Goal: Task Accomplishment & Management: Use online tool/utility

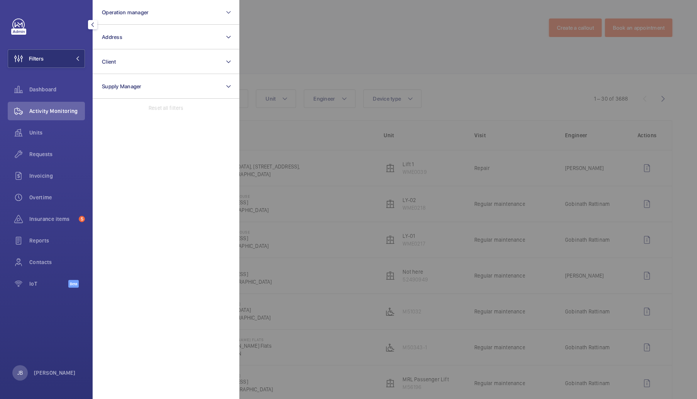
click at [331, 54] on div at bounding box center [587, 199] width 697 height 399
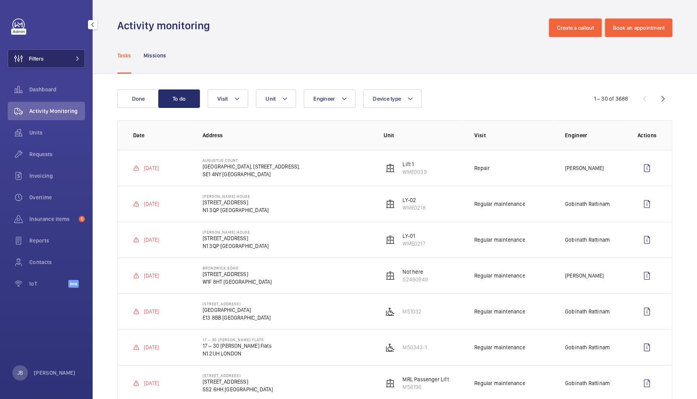
click at [44, 61] on button "Filters" at bounding box center [46, 58] width 77 height 19
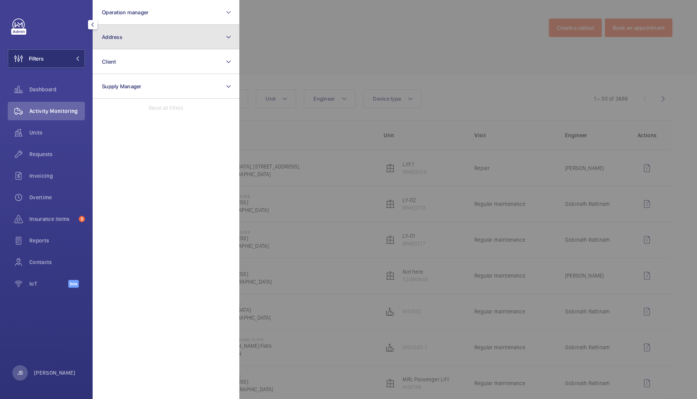
click at [135, 44] on button "Address" at bounding box center [166, 37] width 147 height 25
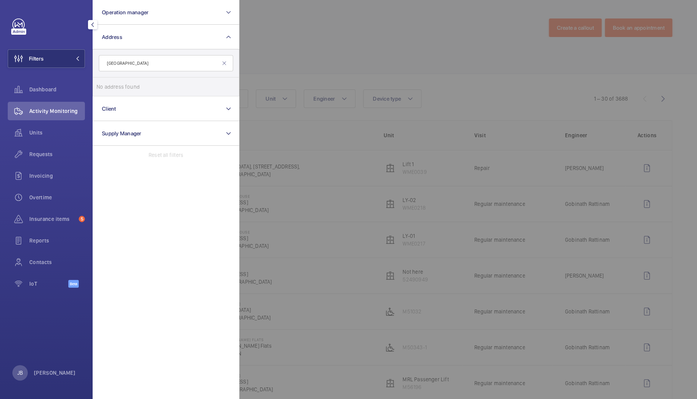
click at [148, 65] on input "[GEOGRAPHIC_DATA]" at bounding box center [166, 63] width 134 height 16
type input "Oakham"
drag, startPoint x: 134, startPoint y: 61, endPoint x: 68, endPoint y: 64, distance: 66.8
click at [68, 64] on wm-front-sidebar-menu-filter "Filters Operation manager Address [PERSON_NAME] No address found Reset Client S…" at bounding box center [46, 58] width 77 height 19
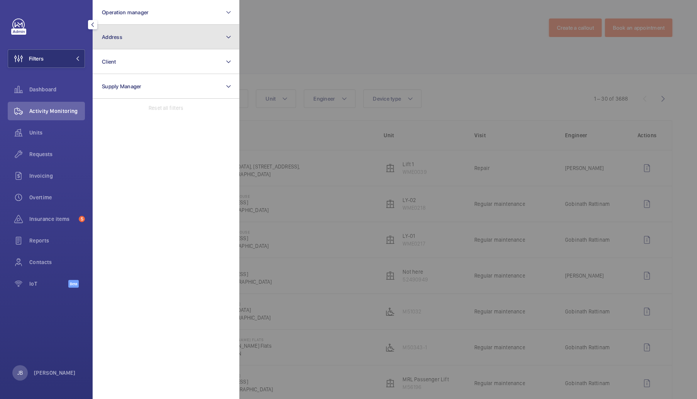
click at [115, 36] on span "Address" at bounding box center [112, 37] width 20 height 6
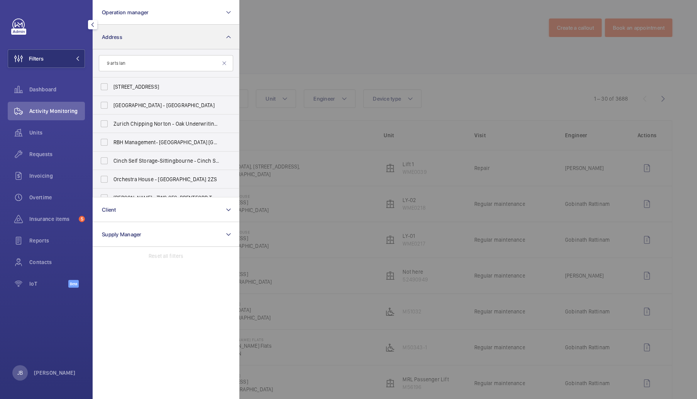
type input "[STREET_ADDRESS]"
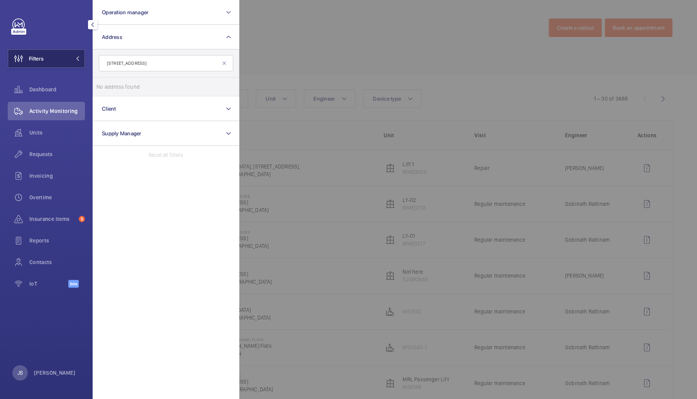
drag, startPoint x: 138, startPoint y: 63, endPoint x: 79, endPoint y: 63, distance: 59.4
click at [79, 63] on wm-front-sidebar-menu-filter "Filters Operation manager Address [STREET_ADDRESS] No address found Reset Clien…" at bounding box center [46, 58] width 77 height 19
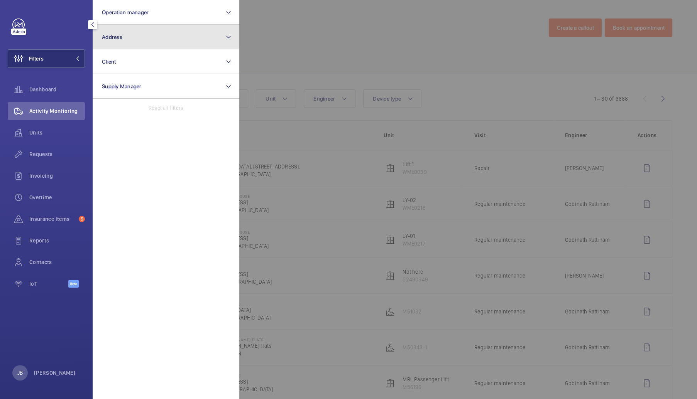
click at [129, 41] on button "Address" at bounding box center [166, 37] width 147 height 25
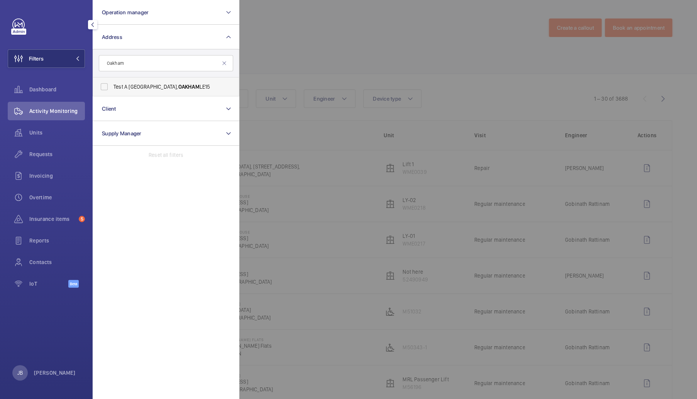
type input "Oakham"
click at [126, 88] on span "Test A Building - [GEOGRAPHIC_DATA]" at bounding box center [166, 87] width 106 height 8
click at [112, 88] on input "Test A Building - [GEOGRAPHIC_DATA]" at bounding box center [103, 86] width 15 height 15
checkbox input "true"
click at [335, 43] on div at bounding box center [587, 199] width 697 height 399
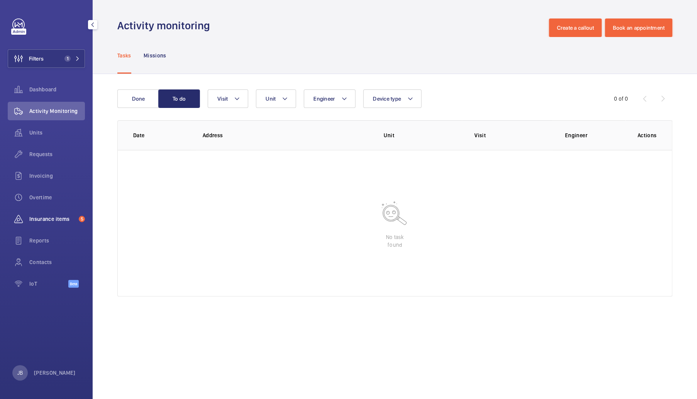
click at [43, 218] on span "Insurance items" at bounding box center [52, 219] width 46 height 8
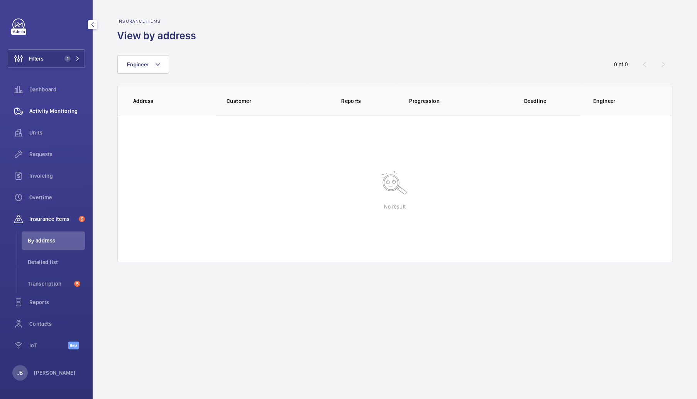
click at [60, 110] on span "Activity Monitoring" at bounding box center [57, 111] width 56 height 8
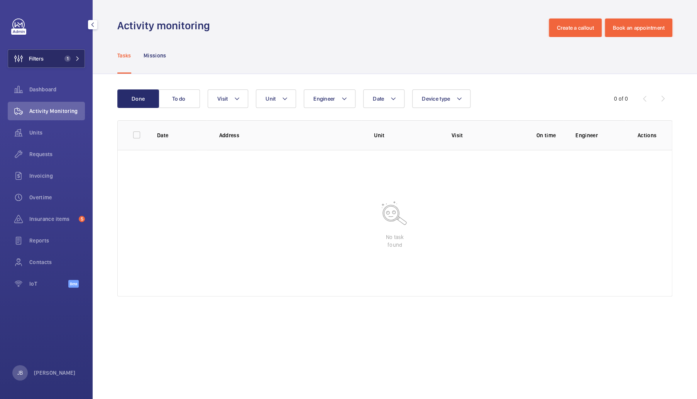
click at [45, 53] on button "Filters 1" at bounding box center [46, 58] width 77 height 19
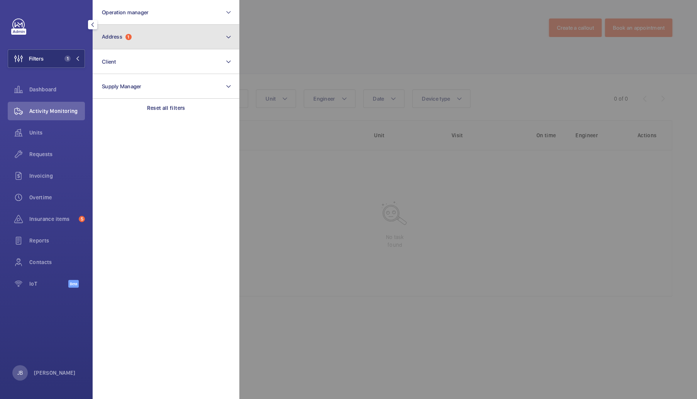
click at [168, 40] on button "Address 1" at bounding box center [166, 37] width 147 height 25
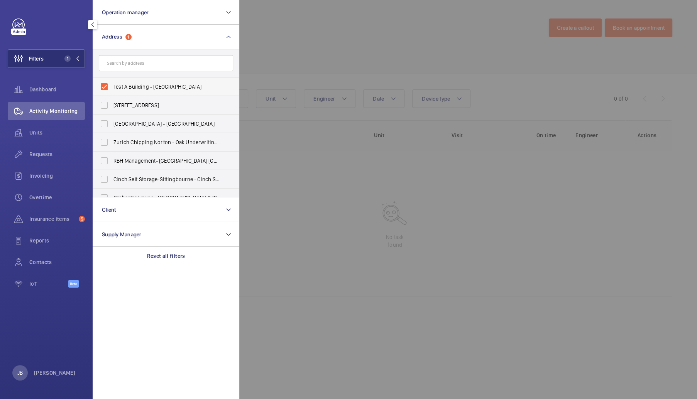
click at [112, 91] on label "Test A Building - [GEOGRAPHIC_DATA]" at bounding box center [160, 87] width 134 height 19
click at [112, 91] on input "Test A Building - [GEOGRAPHIC_DATA]" at bounding box center [103, 86] width 15 height 15
checkbox input "false"
click at [129, 63] on input "text" at bounding box center [166, 63] width 134 height 16
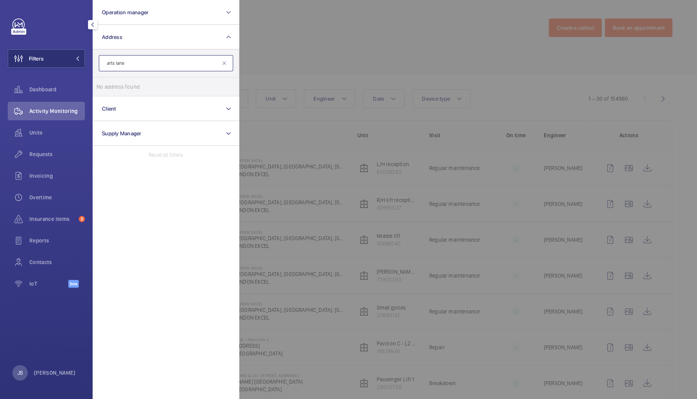
drag, startPoint x: 125, startPoint y: 63, endPoint x: 91, endPoint y: 60, distance: 34.1
click at [93, 61] on form "arts lane" at bounding box center [166, 63] width 146 height 28
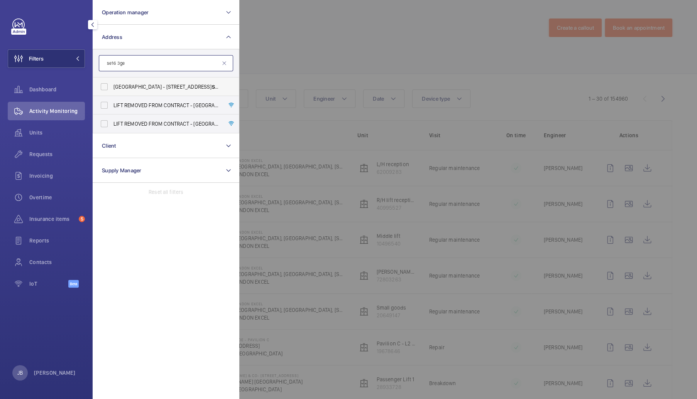
type input "se16 3ge"
click at [152, 86] on span "[GEOGRAPHIC_DATA] - [STREET_ADDRESS]" at bounding box center [166, 87] width 106 height 8
click at [112, 86] on input "[GEOGRAPHIC_DATA] - [STREET_ADDRESS]" at bounding box center [103, 86] width 15 height 15
checkbox input "true"
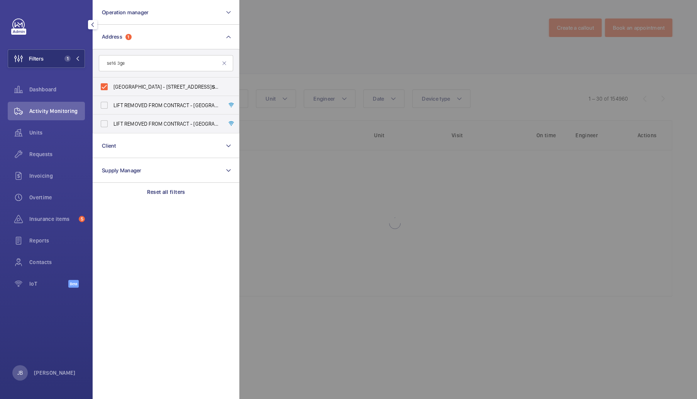
click at [312, 39] on div at bounding box center [587, 199] width 697 height 399
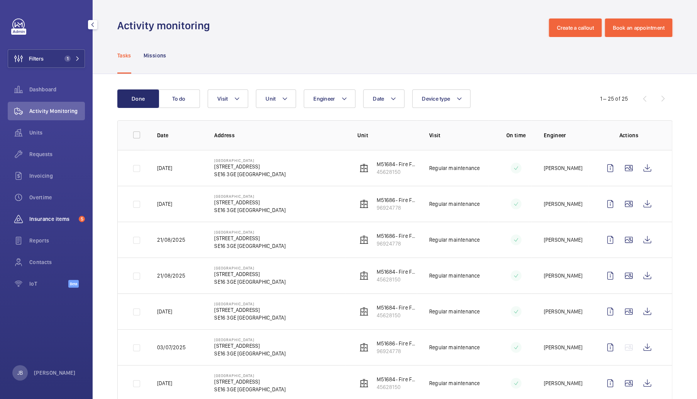
click at [42, 221] on span "Insurance items" at bounding box center [52, 219] width 46 height 8
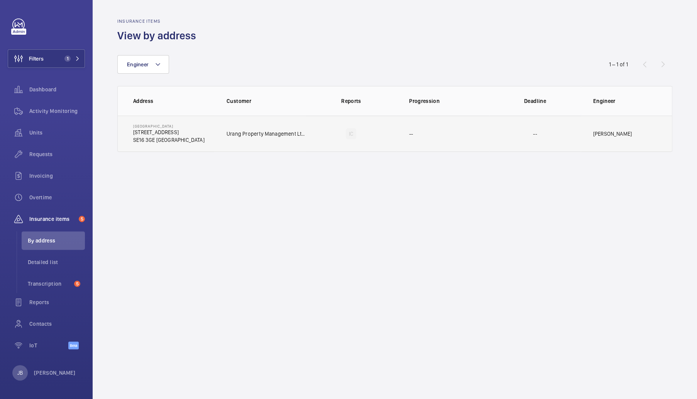
click at [368, 132] on td "IC" at bounding box center [351, 134] width 91 height 36
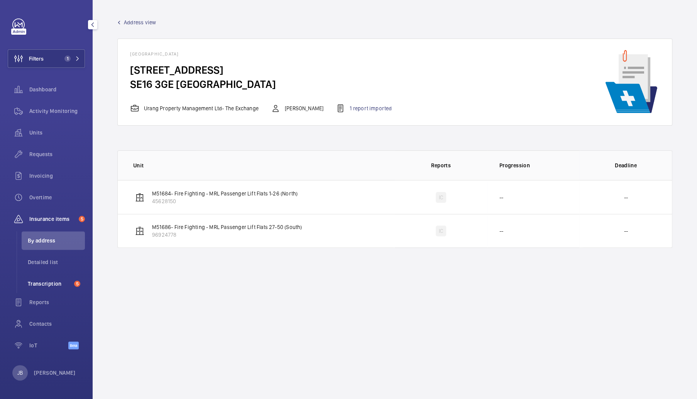
click at [39, 287] on span "Transcription" at bounding box center [49, 284] width 43 height 8
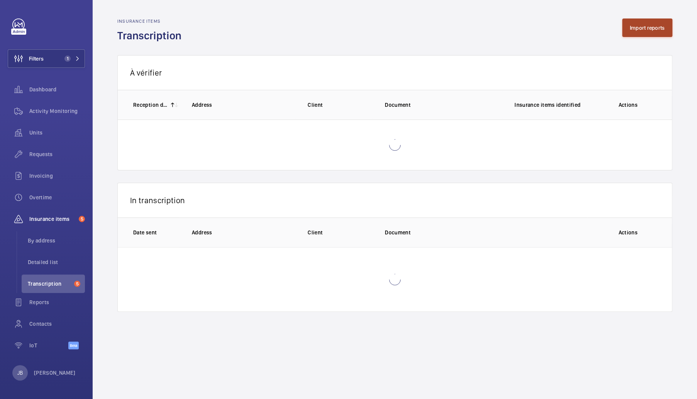
click at [636, 32] on button "Import reports" at bounding box center [647, 28] width 51 height 19
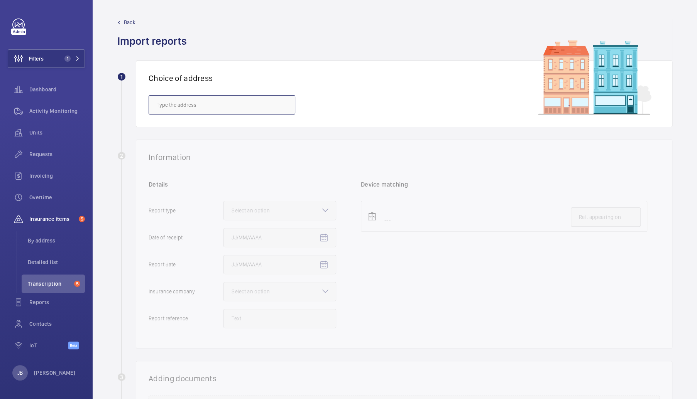
click at [205, 104] on input "text" at bounding box center [222, 104] width 147 height 19
click at [163, 104] on input "oakham" at bounding box center [222, 104] width 147 height 19
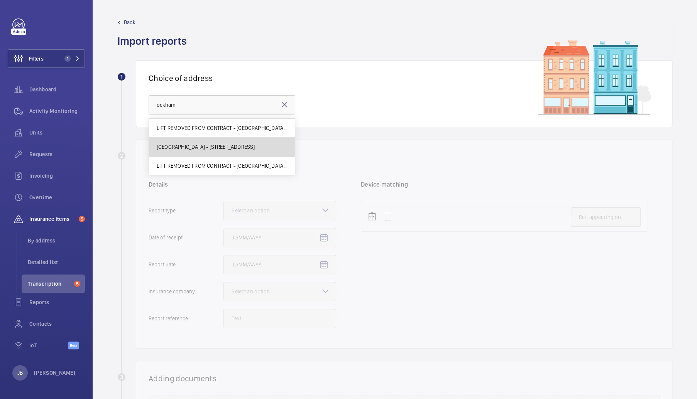
click at [223, 154] on mat-option "[GEOGRAPHIC_DATA] - [STREET_ADDRESS]" at bounding box center [222, 147] width 146 height 19
type input "[GEOGRAPHIC_DATA] - [STREET_ADDRESS]"
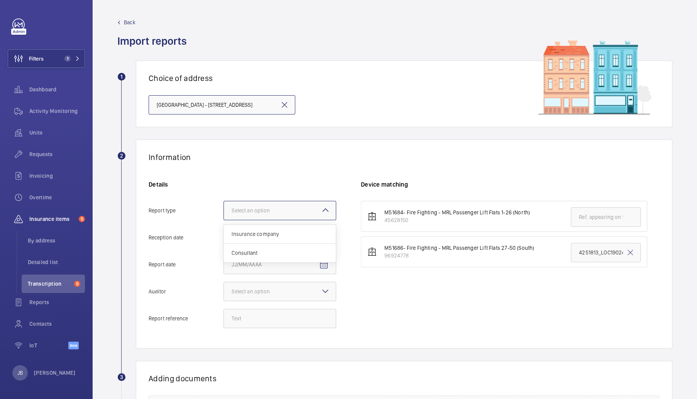
click at [256, 215] on div at bounding box center [280, 210] width 112 height 19
click at [224, 215] on input "Report type Select an option Insurance company Consultant" at bounding box center [224, 210] width 0 height 19
click at [256, 237] on span "Insurance company" at bounding box center [279, 234] width 96 height 8
click at [224, 220] on input "Report type Select an option Insurance company Consultant" at bounding box center [224, 210] width 0 height 19
click at [322, 238] on mat-icon "Open calendar" at bounding box center [323, 237] width 9 height 9
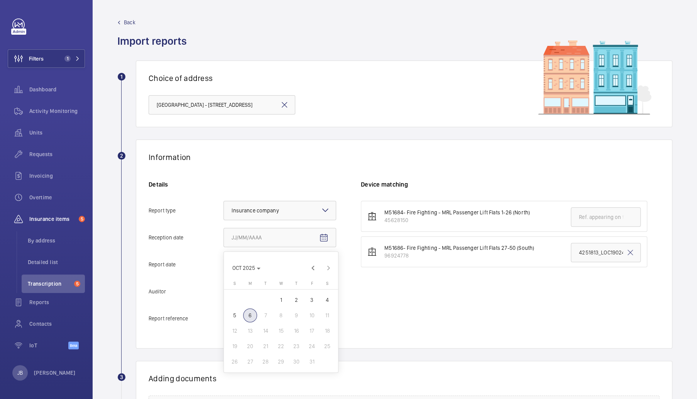
click at [248, 314] on span "6" at bounding box center [250, 316] width 14 height 14
type input "[DATE]"
click at [324, 268] on mat-icon "Open calendar" at bounding box center [323, 264] width 9 height 9
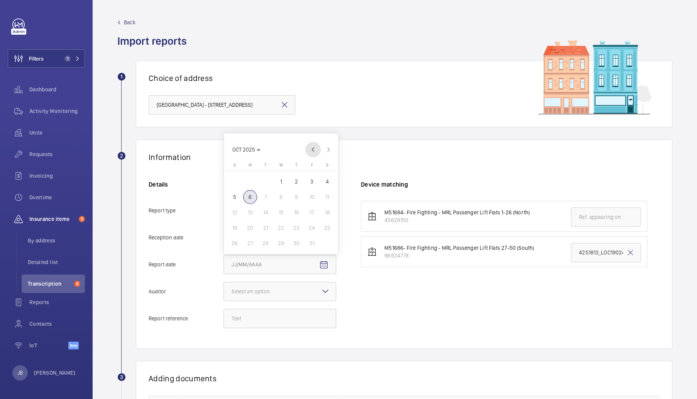
click at [317, 152] on span "Previous month" at bounding box center [312, 149] width 15 height 15
click at [313, 136] on span "Previous month" at bounding box center [312, 134] width 15 height 15
click at [282, 214] on span "16" at bounding box center [281, 213] width 14 height 14
type input "[DATE]"
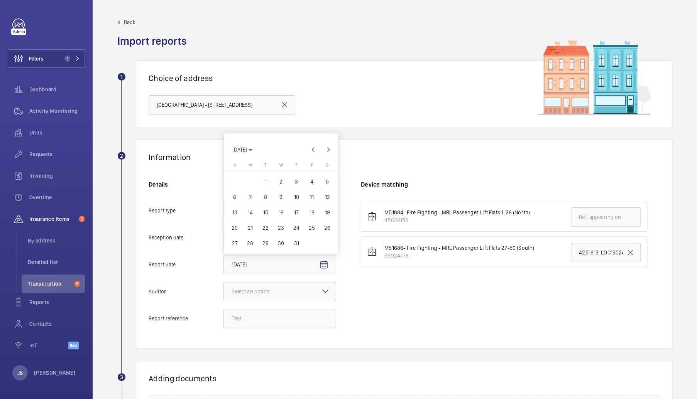
click at [295, 287] on div at bounding box center [280, 291] width 112 height 19
click at [224, 287] on input "Auditor Select an option" at bounding box center [224, 291] width 0 height 19
click at [288, 295] on div at bounding box center [280, 291] width 112 height 19
click at [224, 295] on input "Auditor Select an option" at bounding box center [224, 291] width 0 height 19
click at [262, 285] on div at bounding box center [280, 291] width 112 height 19
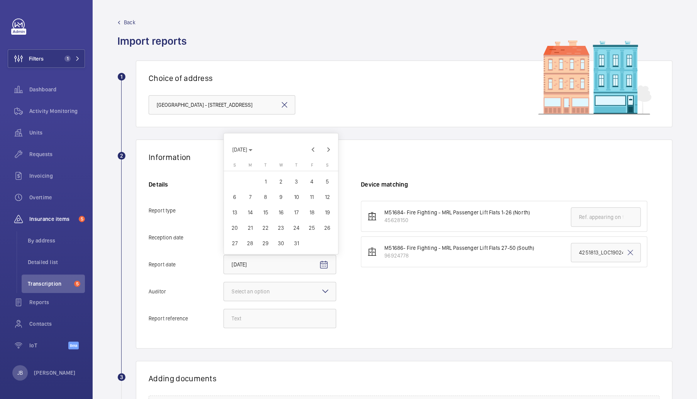
click at [224, 285] on input "Auditor Select an option" at bounding box center [224, 291] width 0 height 19
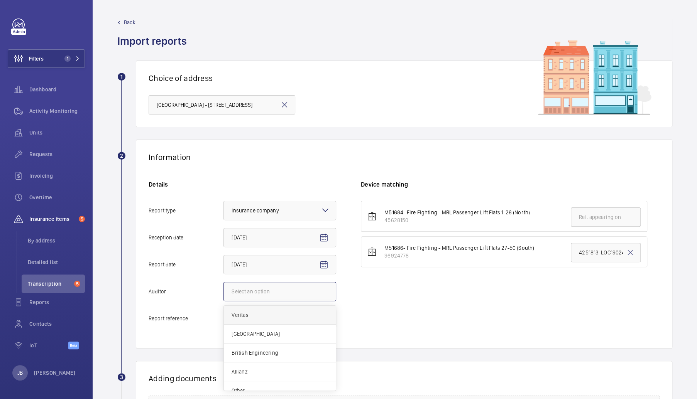
click at [261, 314] on span "Veritas" at bounding box center [279, 315] width 96 height 8
click at [224, 301] on input "Auditor Select an option Veritas Zurich British Engineering Allianz Other" at bounding box center [224, 291] width 0 height 19
click at [298, 316] on input "Report reference" at bounding box center [279, 318] width 113 height 19
paste input "4251813_LOC1902470_1-20973182973_1-9O7Q66K"
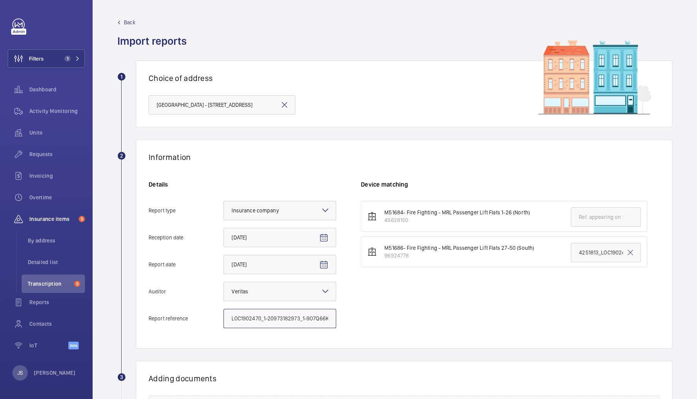
type input "4251813_LOC1902470_1-20973182973_1-9O7Q66K"
click at [599, 214] on input "text" at bounding box center [606, 217] width 70 height 19
paste input "4251813_LOC1902470_1-20973182973_1-9O7Q66K"
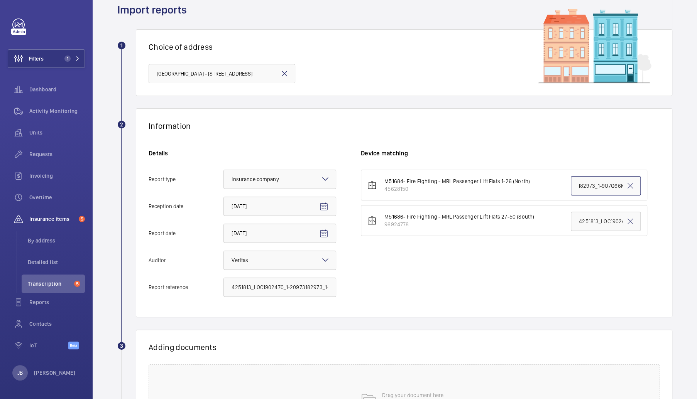
scroll to position [77, 0]
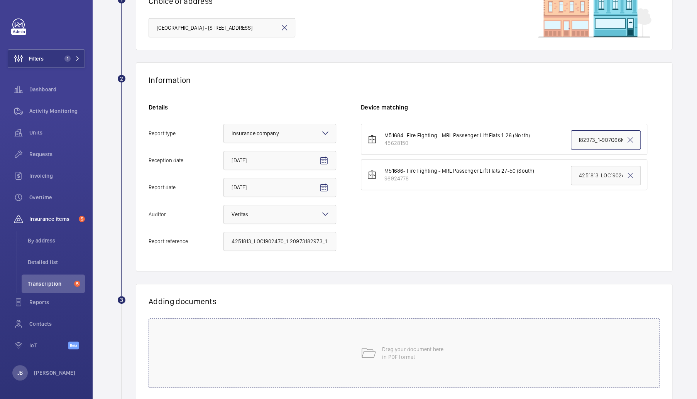
type input "4251813_LOC1902470_1-20973182973_1-9O7Q66K"
click at [365, 364] on div "Drag your document here in PDF format" at bounding box center [404, 353] width 511 height 69
click at [434, 325] on span "Select involved devices" at bounding box center [491, 328] width 245 height 8
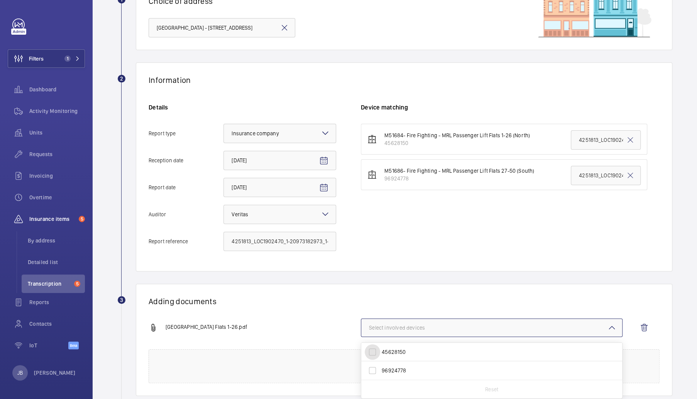
click at [371, 351] on input "45628150" at bounding box center [372, 351] width 15 height 15
checkbox input "true"
click at [340, 319] on div "[GEOGRAPHIC_DATA] Flats 1-26.pdf 1 device out of 2 involved 45628150 96924778 R…" at bounding box center [401, 334] width 505 height 31
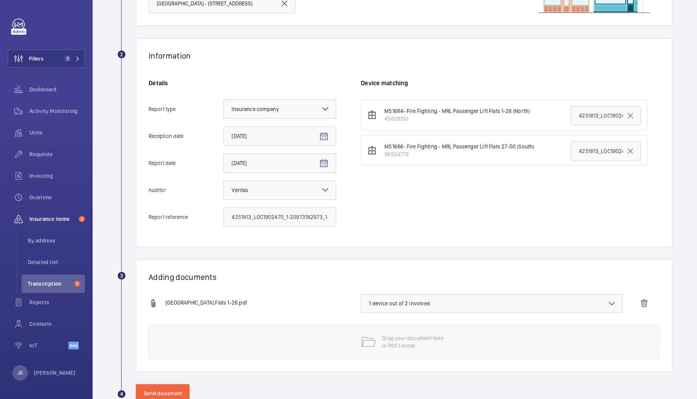
scroll to position [123, 0]
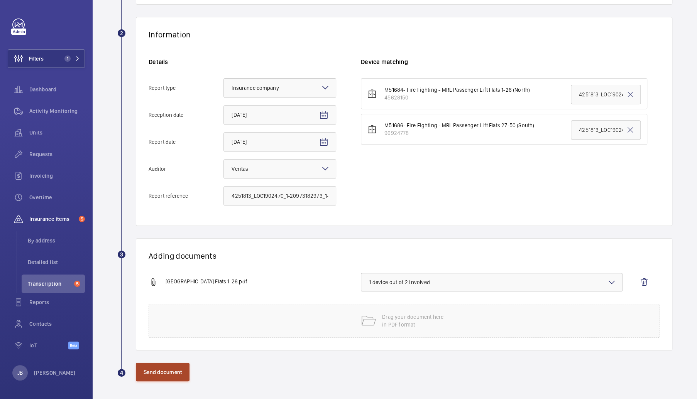
click at [176, 373] on button "Send document" at bounding box center [163, 372] width 54 height 19
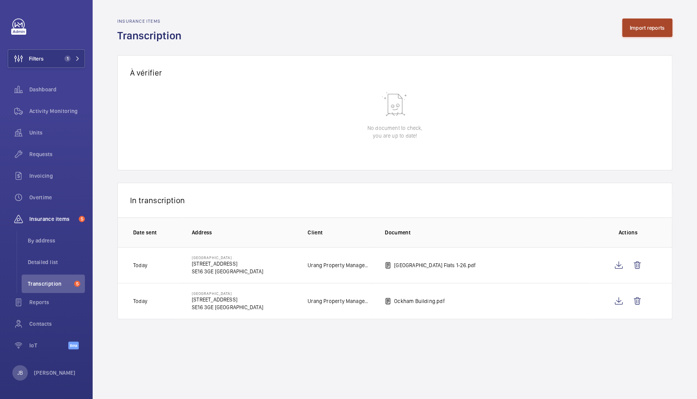
click at [645, 30] on button "Import reports" at bounding box center [647, 28] width 51 height 19
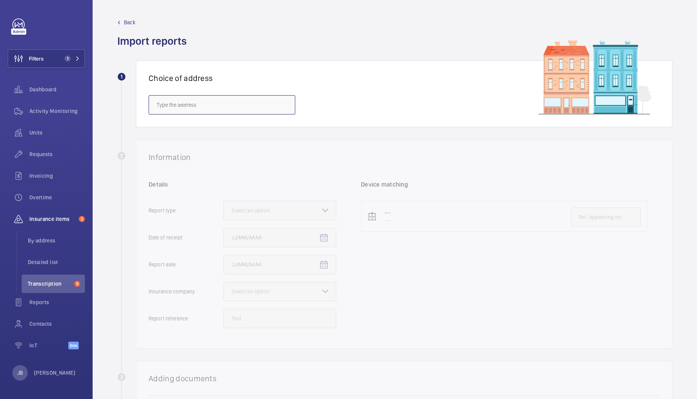
click at [242, 110] on input "text" at bounding box center [222, 104] width 147 height 19
type input "w"
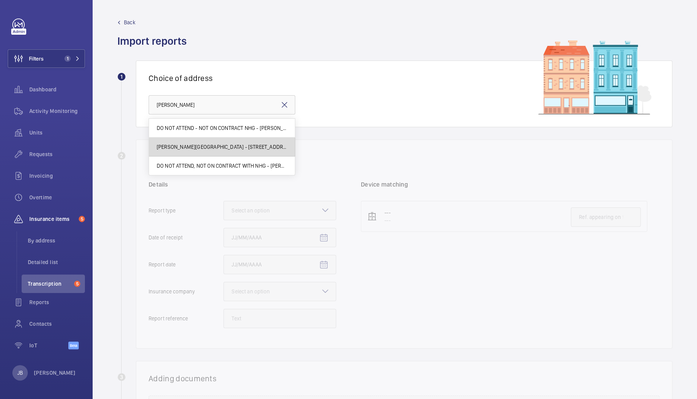
click at [223, 149] on span "[PERSON_NAME][GEOGRAPHIC_DATA] - [STREET_ADDRESS]" at bounding box center [222, 147] width 130 height 8
type input "[PERSON_NAME][GEOGRAPHIC_DATA] - [STREET_ADDRESS]"
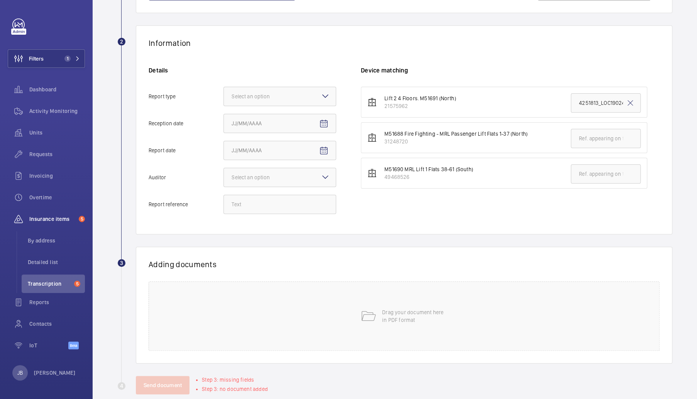
scroll to position [116, 0]
click at [325, 100] on div at bounding box center [280, 95] width 112 height 19
click at [224, 100] on input "Report type Select an option" at bounding box center [224, 95] width 0 height 19
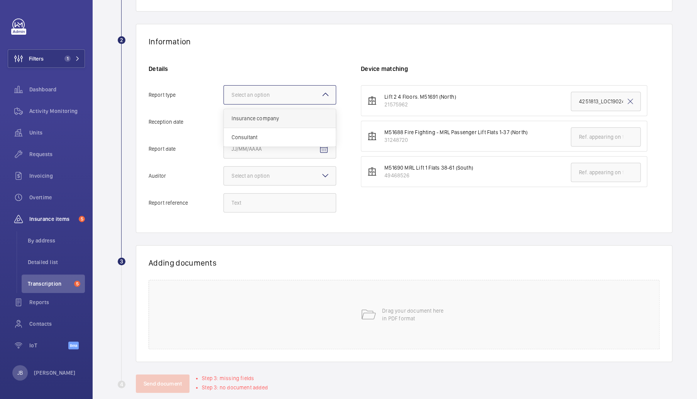
click at [292, 121] on span "Insurance company" at bounding box center [279, 119] width 96 height 8
click at [224, 104] on input "Report type Select an option Insurance company Consultant" at bounding box center [224, 95] width 0 height 19
click at [316, 122] on span "Open calendar" at bounding box center [323, 122] width 19 height 19
click at [253, 199] on span "6" at bounding box center [250, 200] width 14 height 14
type input "[DATE]"
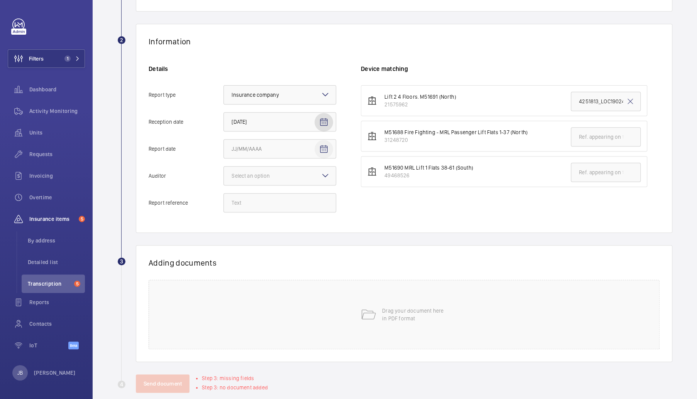
click at [332, 147] on span "Open calendar" at bounding box center [323, 149] width 19 height 19
click at [315, 177] on span "Previous month" at bounding box center [312, 179] width 15 height 15
click at [280, 241] on span "16" at bounding box center [281, 242] width 14 height 14
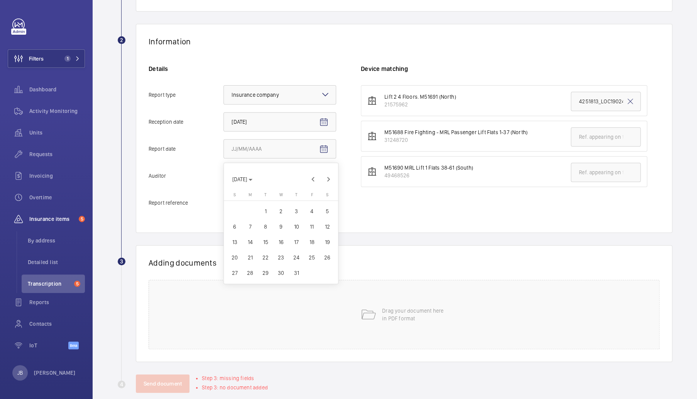
type input "[DATE]"
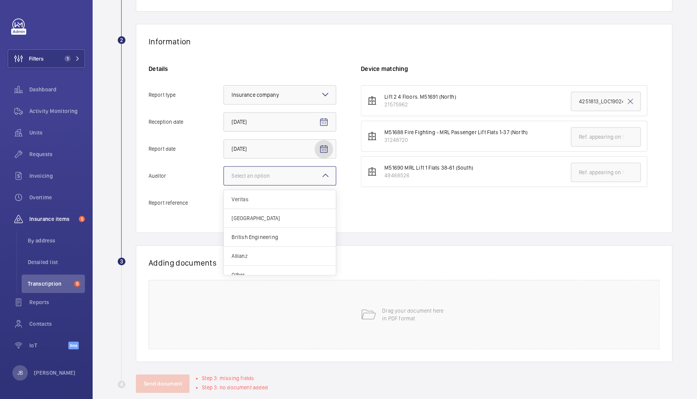
click at [304, 175] on div at bounding box center [280, 176] width 112 height 19
click at [224, 175] on input "Auditor Select an option Veritas Zurich British Engineering Allianz Other" at bounding box center [224, 176] width 0 height 19
click at [261, 197] on span "Veritas" at bounding box center [279, 200] width 96 height 8
click at [224, 185] on input "Auditor Select an option Veritas Zurich British Engineering Allianz Other" at bounding box center [224, 176] width 0 height 19
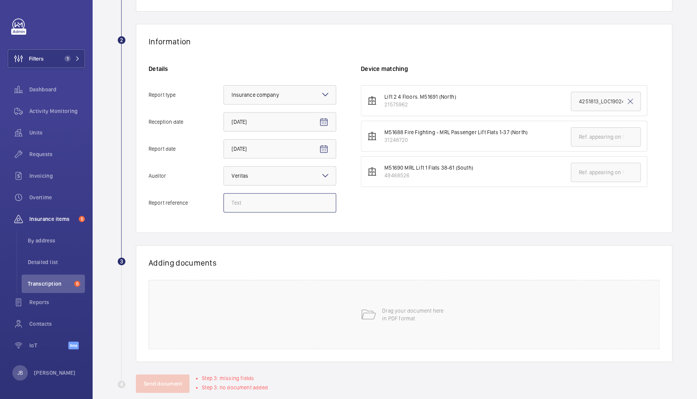
click at [306, 201] on input "Report reference" at bounding box center [279, 202] width 113 height 19
paste input "4251813_LOC1902472_1-20973182982_1-9ODC2YU"
type input "4251813_LOC1902472_1-20973182982_1-9ODC2YU"
click at [605, 172] on input "text" at bounding box center [606, 172] width 70 height 19
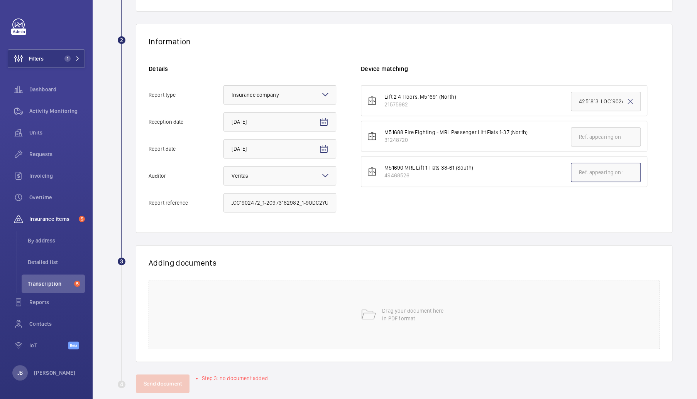
scroll to position [0, 0]
paste input "4251813_LOC1902472_1-20973182982_1-9ODC2YU"
type input "4251813_LOC1902472_1-20973182982_1-9ODC2YU"
click at [481, 297] on div "Drag your document here in PDF format" at bounding box center [404, 314] width 511 height 69
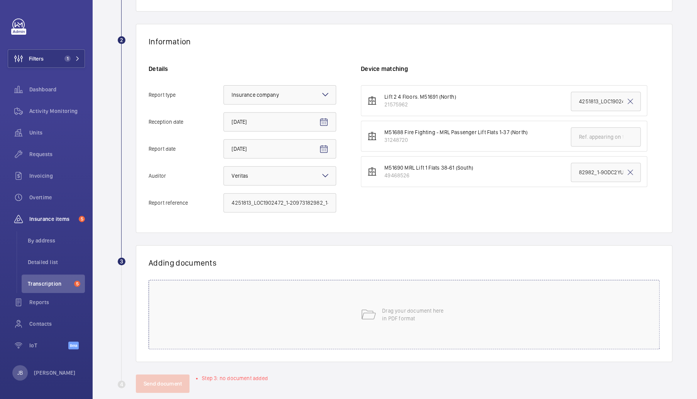
scroll to position [0, 0]
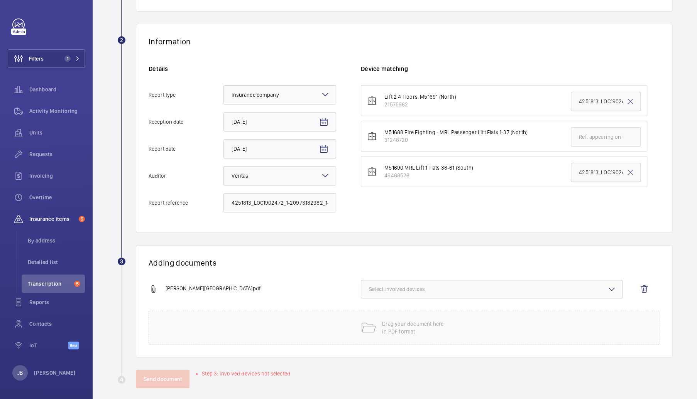
click at [469, 289] on span "Select involved devices" at bounding box center [491, 289] width 245 height 8
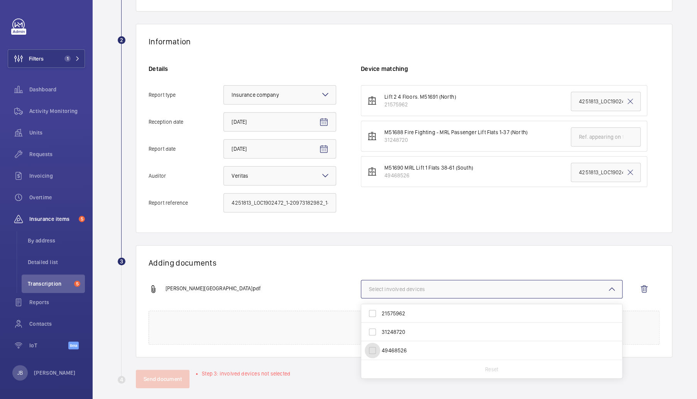
click at [374, 351] on input "49468526" at bounding box center [372, 350] width 15 height 15
checkbox input "true"
click at [167, 382] on button "Send document" at bounding box center [163, 379] width 54 height 19
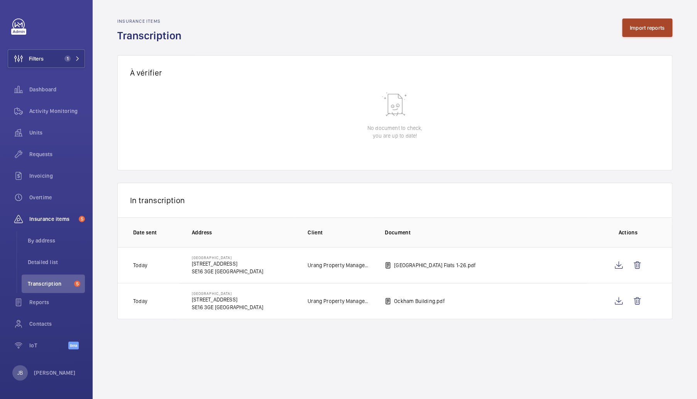
click at [632, 35] on button "Import reports" at bounding box center [647, 28] width 51 height 19
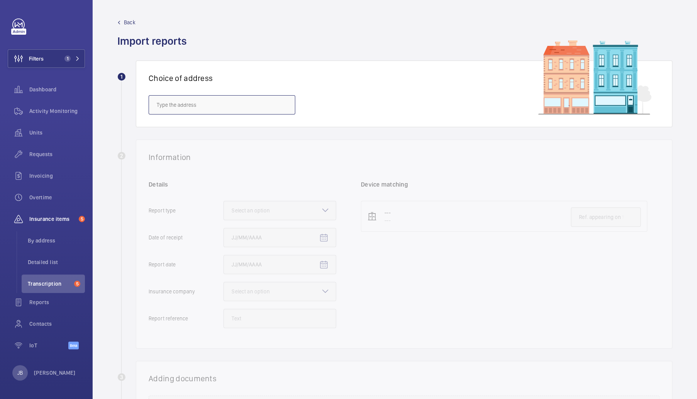
click at [282, 102] on input "text" at bounding box center [222, 104] width 147 height 19
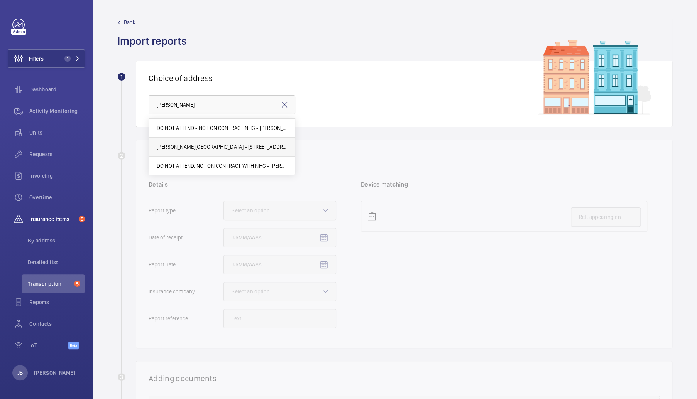
click at [273, 151] on mat-option "[PERSON_NAME][GEOGRAPHIC_DATA] - [STREET_ADDRESS]" at bounding box center [222, 147] width 146 height 19
type input "[PERSON_NAME][GEOGRAPHIC_DATA] - [STREET_ADDRESS]"
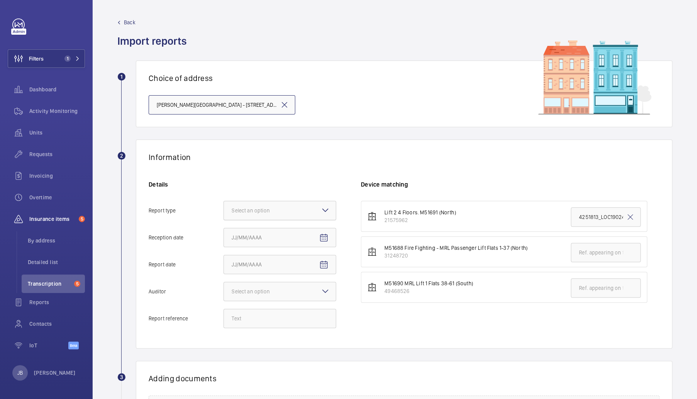
click at [301, 209] on div at bounding box center [280, 210] width 112 height 19
click at [224, 209] on input "Report type Select an option" at bounding box center [224, 210] width 0 height 19
click at [272, 234] on span "Insurance company" at bounding box center [279, 234] width 96 height 8
click at [224, 220] on input "Report type Select an option Insurance company Consultant" at bounding box center [224, 210] width 0 height 19
click at [319, 237] on mat-icon "Open calendar" at bounding box center [323, 237] width 9 height 9
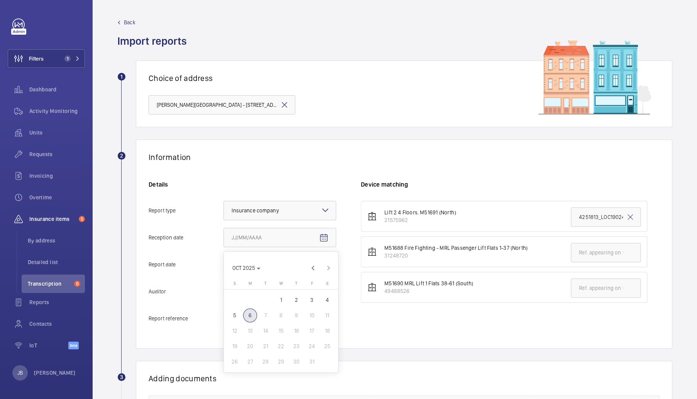
drag, startPoint x: 248, startPoint y: 318, endPoint x: 268, endPoint y: 308, distance: 21.9
click at [248, 317] on span "6" at bounding box center [250, 316] width 14 height 14
type input "[DATE]"
click at [321, 264] on mat-icon "Open calendar" at bounding box center [323, 264] width 9 height 9
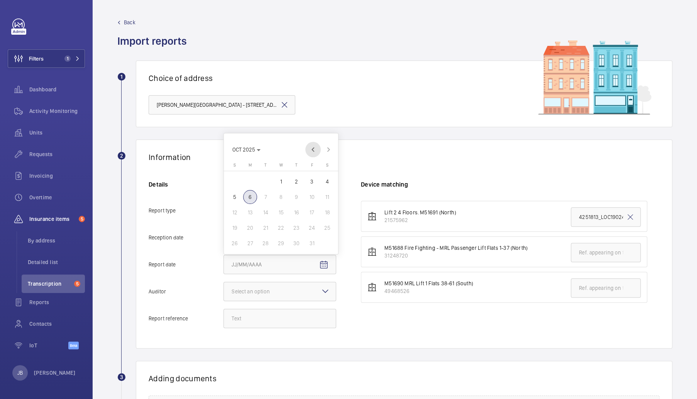
click at [313, 148] on span "Previous month" at bounding box center [312, 149] width 15 height 15
click at [313, 148] on th "[DATE] F" at bounding box center [311, 151] width 15 height 8
click at [312, 133] on span "Previous month" at bounding box center [312, 134] width 15 height 15
click at [284, 211] on span "16" at bounding box center [281, 213] width 14 height 14
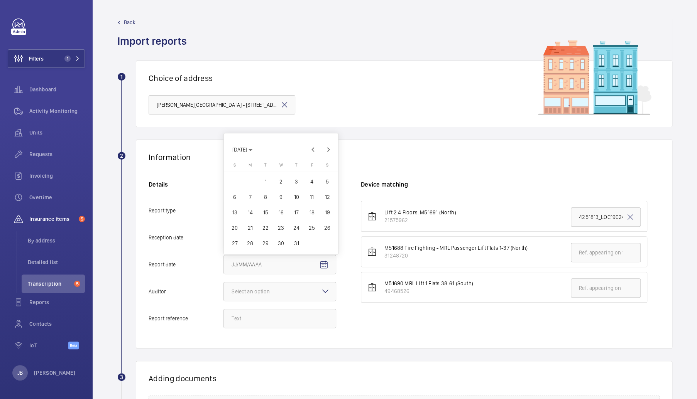
type input "[DATE]"
click at [275, 289] on div "Select an option" at bounding box center [259, 292] width 57 height 8
click at [224, 289] on input "Auditor Select an option" at bounding box center [224, 291] width 0 height 19
click at [319, 250] on div "Details Report type Select an option × Insurance company × Reception date [DATE…" at bounding box center [255, 258] width 212 height 155
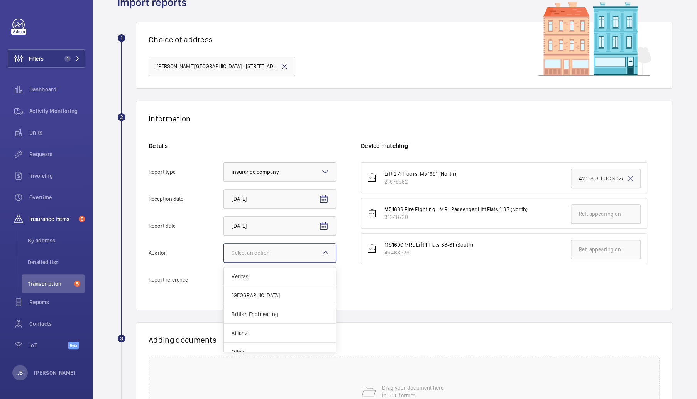
click at [289, 256] on div "Select an option" at bounding box center [259, 253] width 57 height 8
click at [224, 256] on input "Auditor Select an option Veritas Zurich British Engineering Allianz Other" at bounding box center [224, 253] width 0 height 19
click at [257, 284] on div "Veritas" at bounding box center [280, 276] width 112 height 19
click at [224, 262] on input "Auditor Select an option Veritas Zurich British Engineering Allianz Other" at bounding box center [224, 253] width 0 height 19
click at [260, 276] on input "Report reference" at bounding box center [279, 279] width 113 height 19
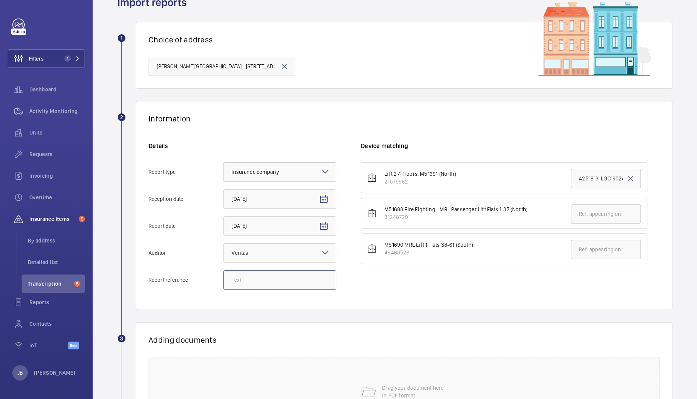
paste input "4251813_LOC1902474_1-20973182976_1-9ODC2UN"
type input "4251813_LOC1902474_1-20973182976_1-9ODC2UN"
click at [577, 211] on input "text" at bounding box center [606, 213] width 70 height 19
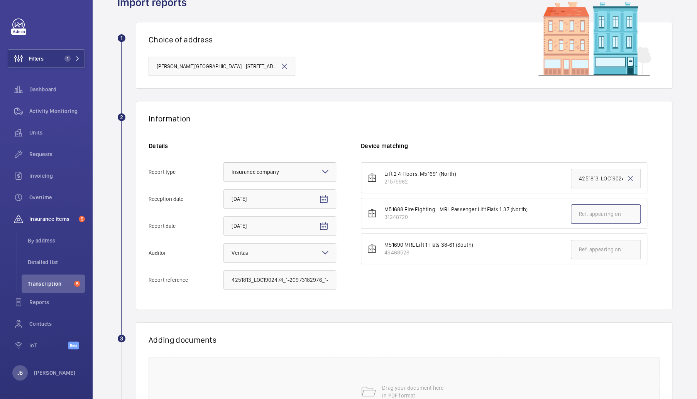
paste input "4251813_LOC1902474_1-20973182976_1-9ODC2UN"
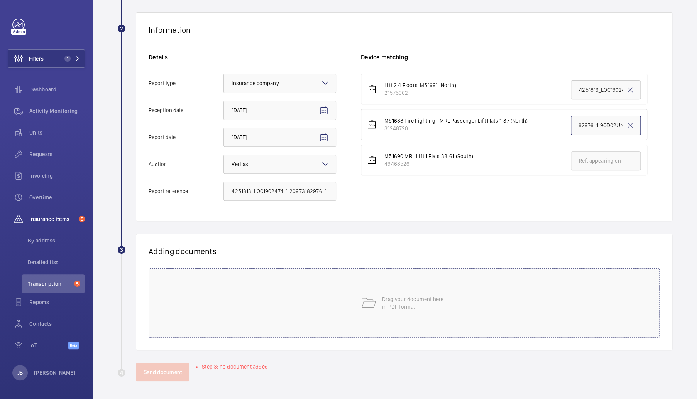
type input "4251813_LOC1902474_1-20973182976_1-9ODC2UN"
click at [419, 288] on div "Drag your document here in PDF format" at bounding box center [404, 302] width 511 height 69
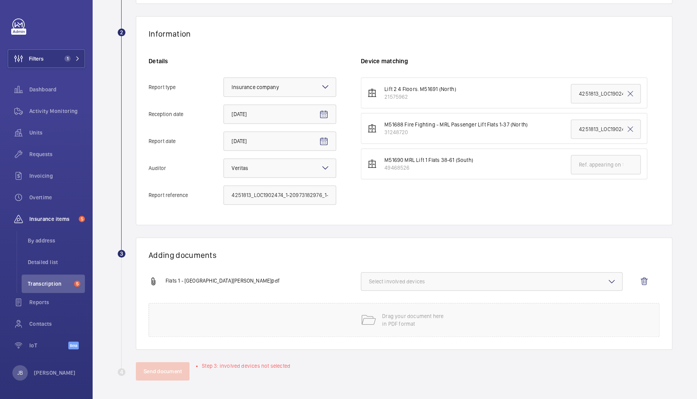
scroll to position [123, 0]
click at [451, 277] on button "Select involved devices" at bounding box center [492, 282] width 262 height 19
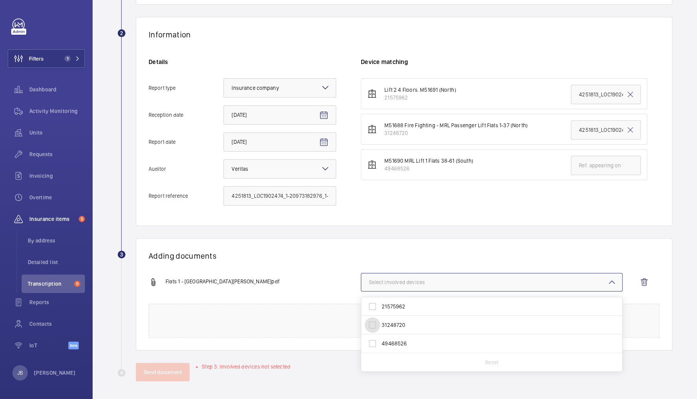
click at [375, 323] on input "31248720" at bounding box center [372, 324] width 15 height 15
checkbox input "true"
click at [165, 375] on button "Send document" at bounding box center [163, 372] width 54 height 19
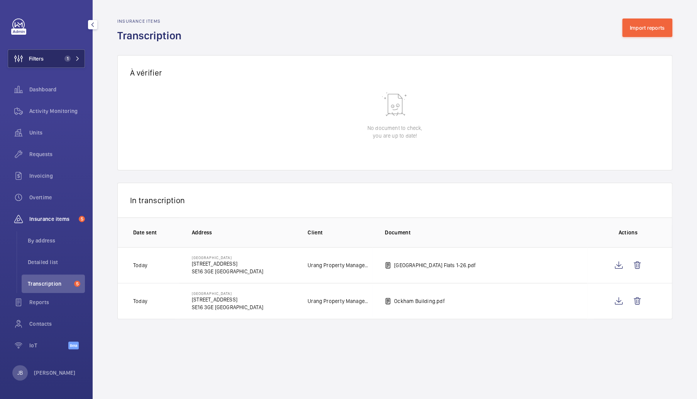
click at [40, 66] on span "Filters" at bounding box center [25, 58] width 35 height 19
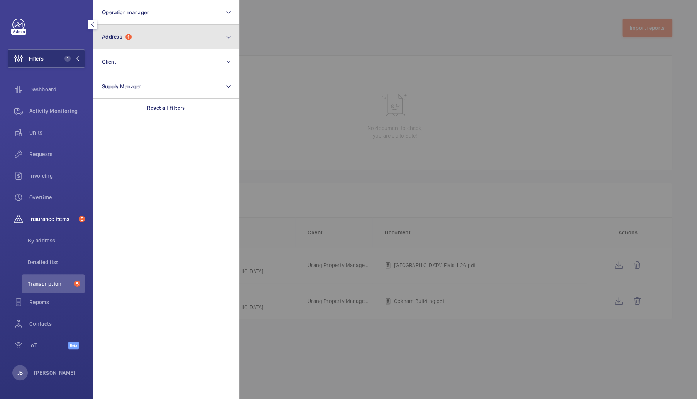
click at [160, 42] on button "Address 1" at bounding box center [166, 37] width 147 height 25
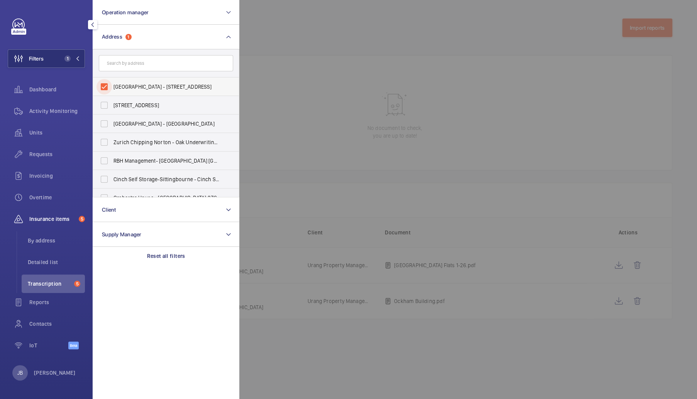
click at [111, 91] on input "[GEOGRAPHIC_DATA] - [STREET_ADDRESS]" at bounding box center [103, 86] width 15 height 15
checkbox input "false"
click at [130, 67] on input "text" at bounding box center [166, 63] width 134 height 16
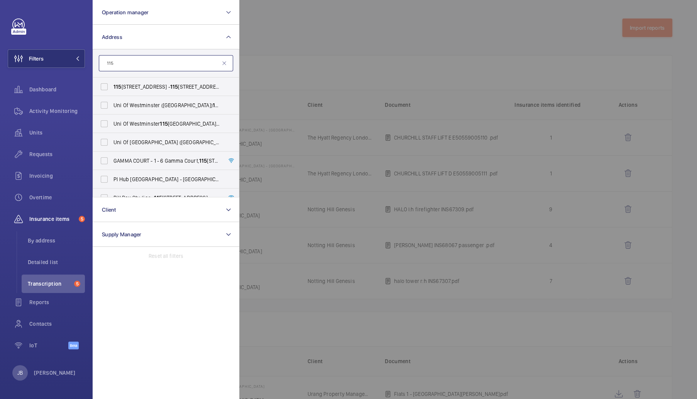
type input "115"
